Goal: Task Accomplishment & Management: Complete application form

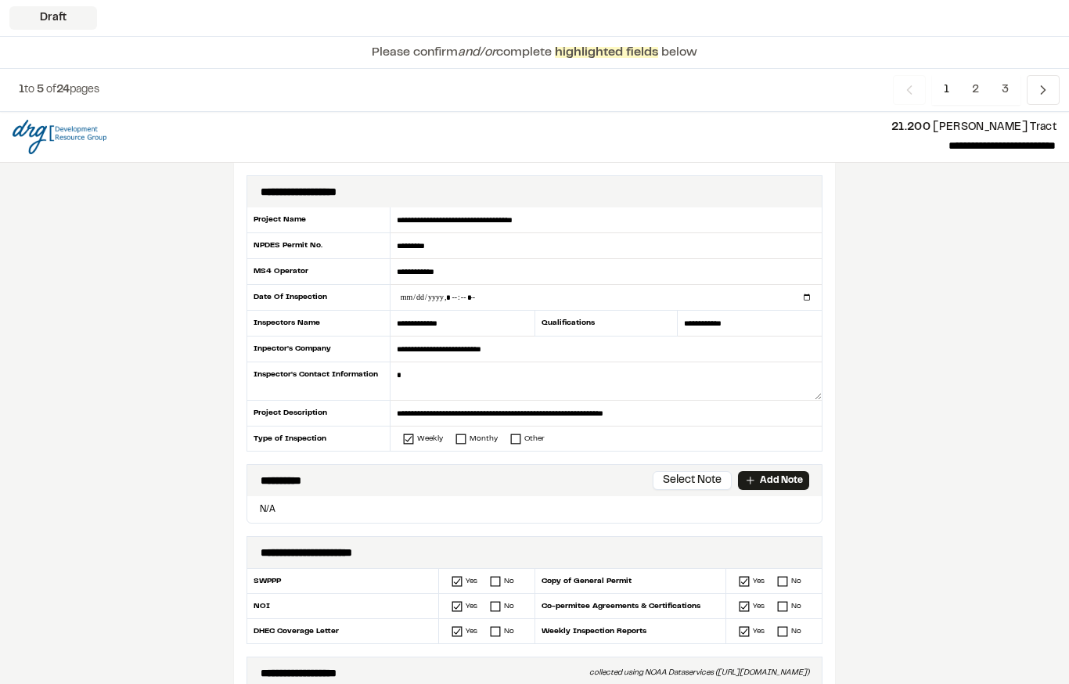
click at [417, 286] on input "datetime-local" at bounding box center [606, 297] width 431 height 25
type input "**********"
click at [428, 395] on textarea at bounding box center [606, 382] width 431 height 38
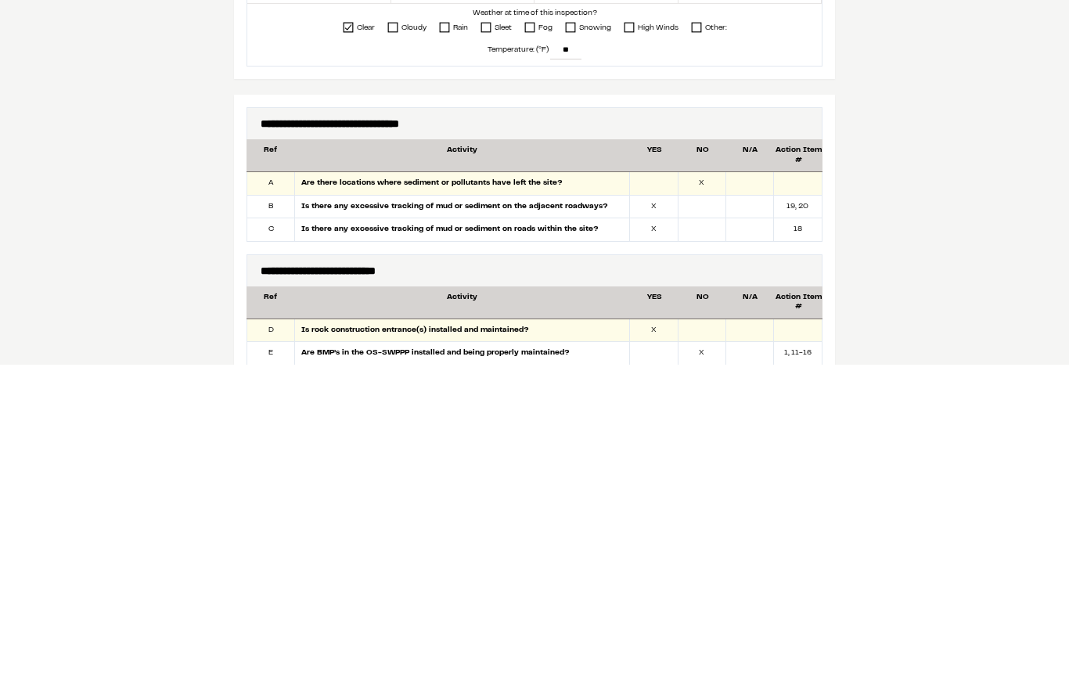
scroll to position [521, 0]
type textarea "**********"
click at [733, 514] on div at bounding box center [751, 525] width 48 height 23
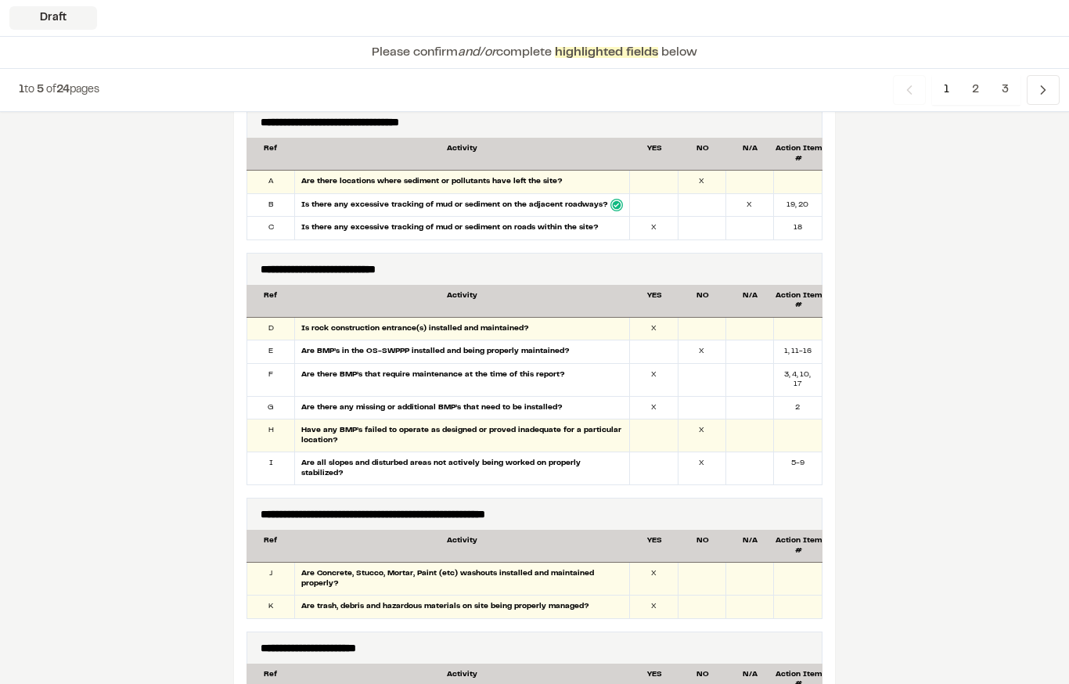
click at [701, 211] on div at bounding box center [703, 205] width 48 height 23
click at [702, 219] on div at bounding box center [703, 228] width 48 height 23
click at [742, 326] on div at bounding box center [751, 329] width 48 height 23
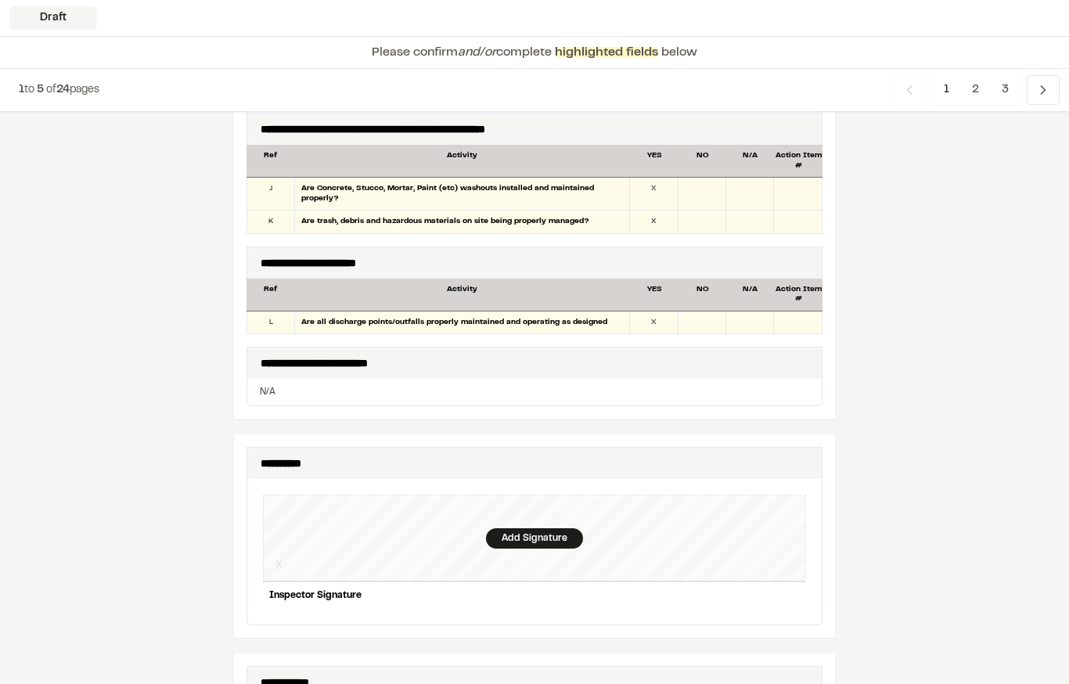
scroll to position [1226, 0]
click at [548, 528] on div "Add Signature" at bounding box center [534, 538] width 97 height 20
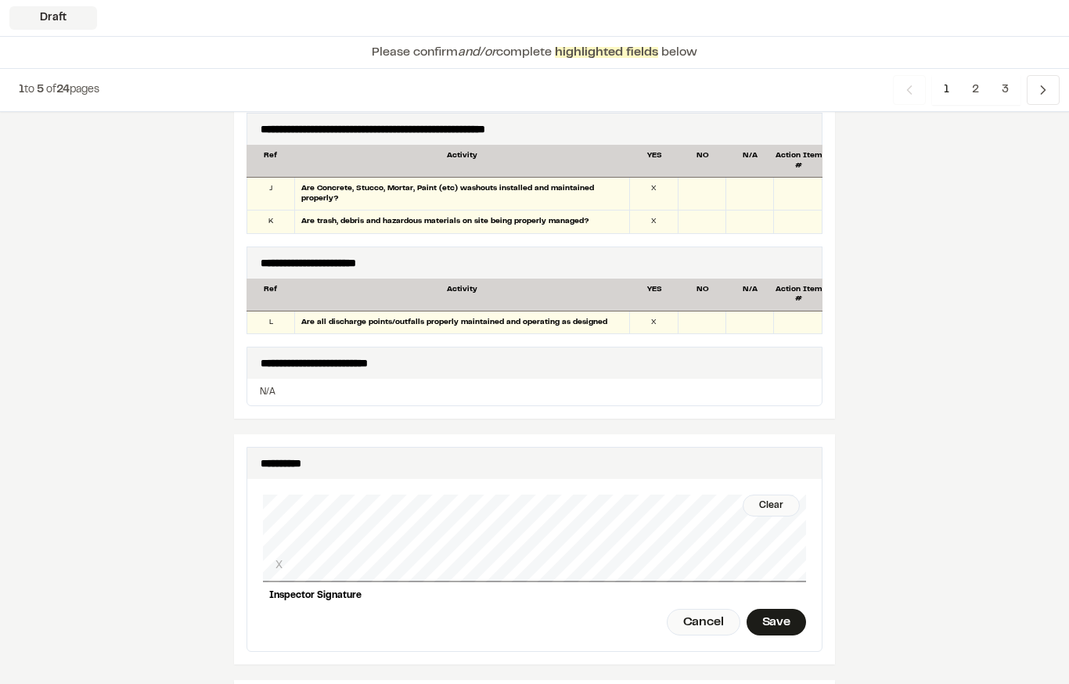
click at [785, 609] on div "Save" at bounding box center [777, 622] width 60 height 27
click at [690, 609] on div "Done" at bounding box center [689, 622] width 63 height 27
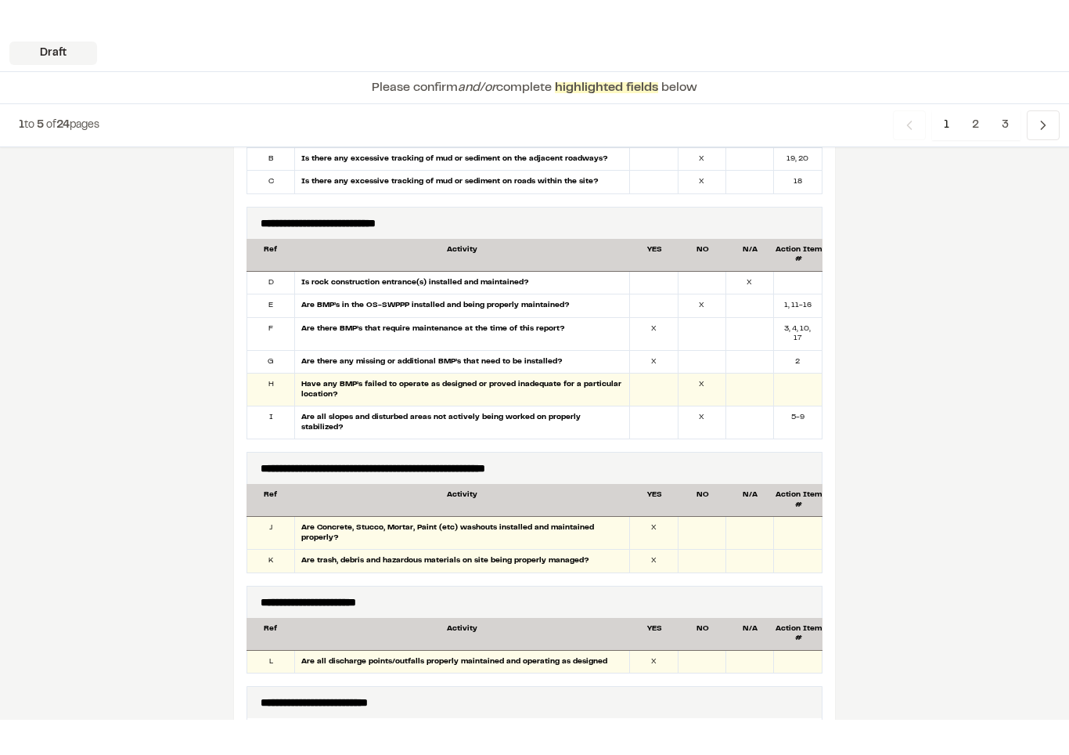
scroll to position [922, 0]
